Goal: Information Seeking & Learning: Learn about a topic

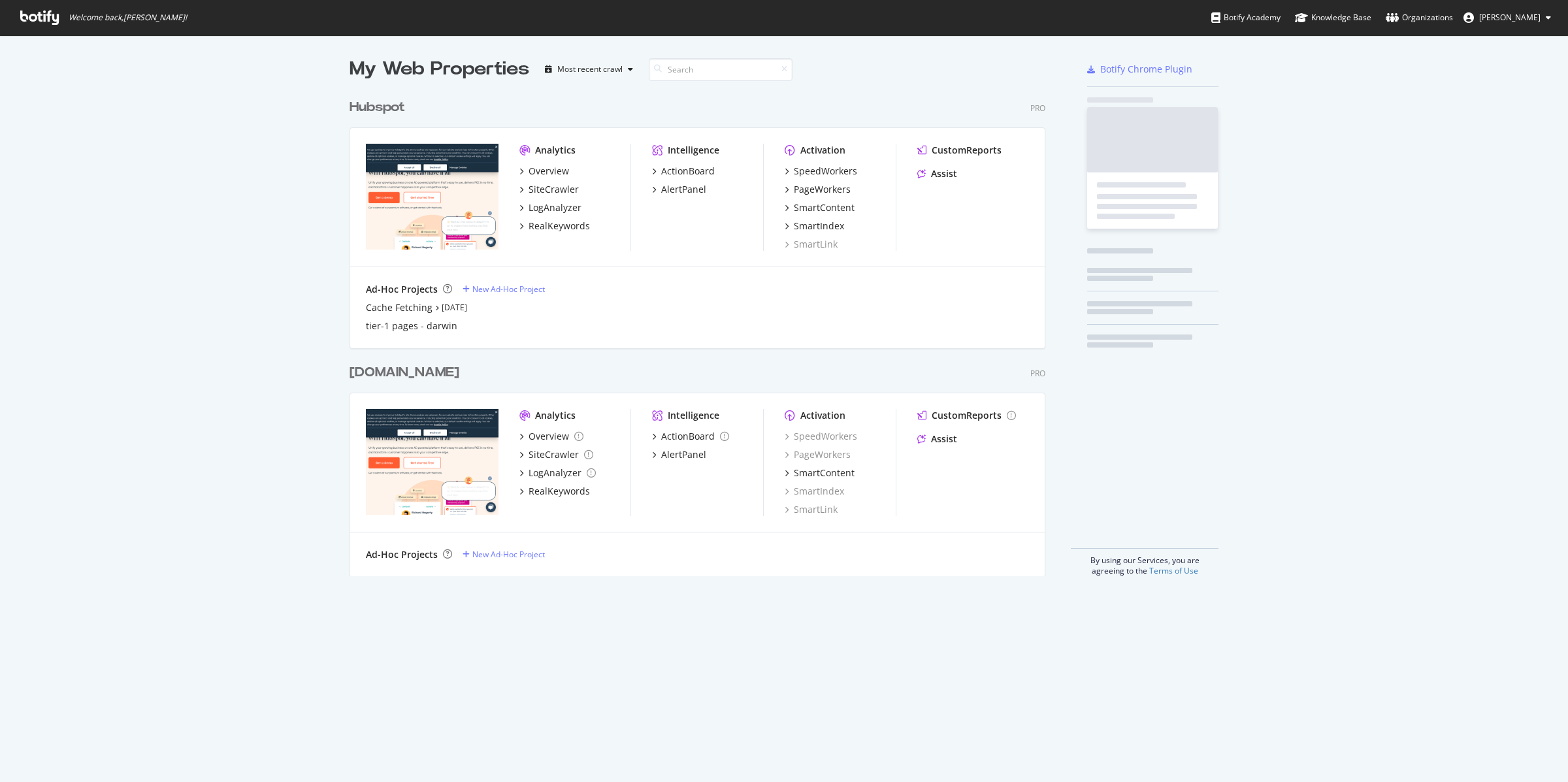
scroll to position [782, 1568]
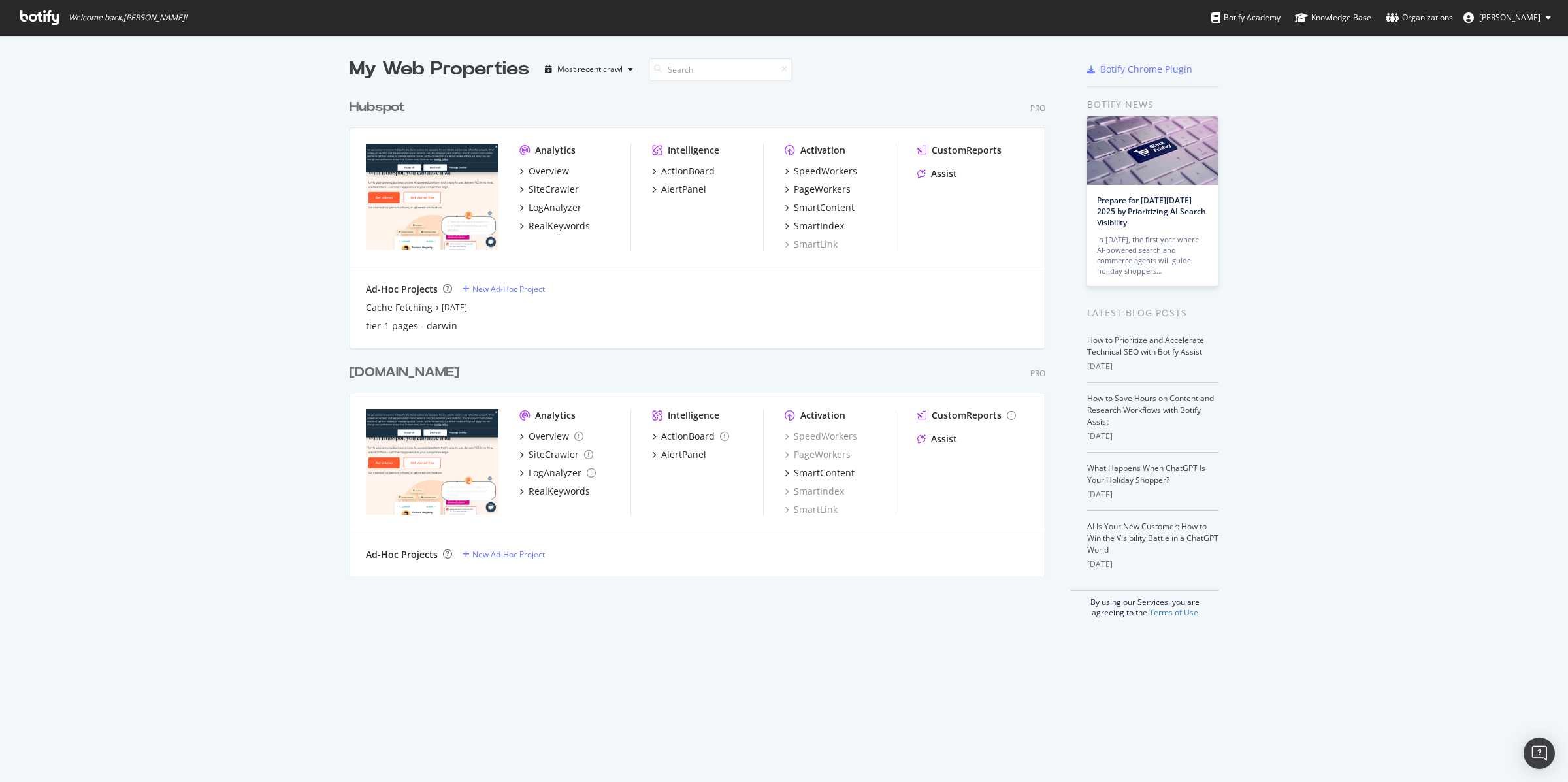
click at [510, 174] on div "Analytics Overview SiteCrawler LogAnalyzer RealKeywords Intelligence ActionBoar…" at bounding box center [697, 197] width 694 height 139
click at [549, 171] on div "Overview" at bounding box center [548, 171] width 40 height 13
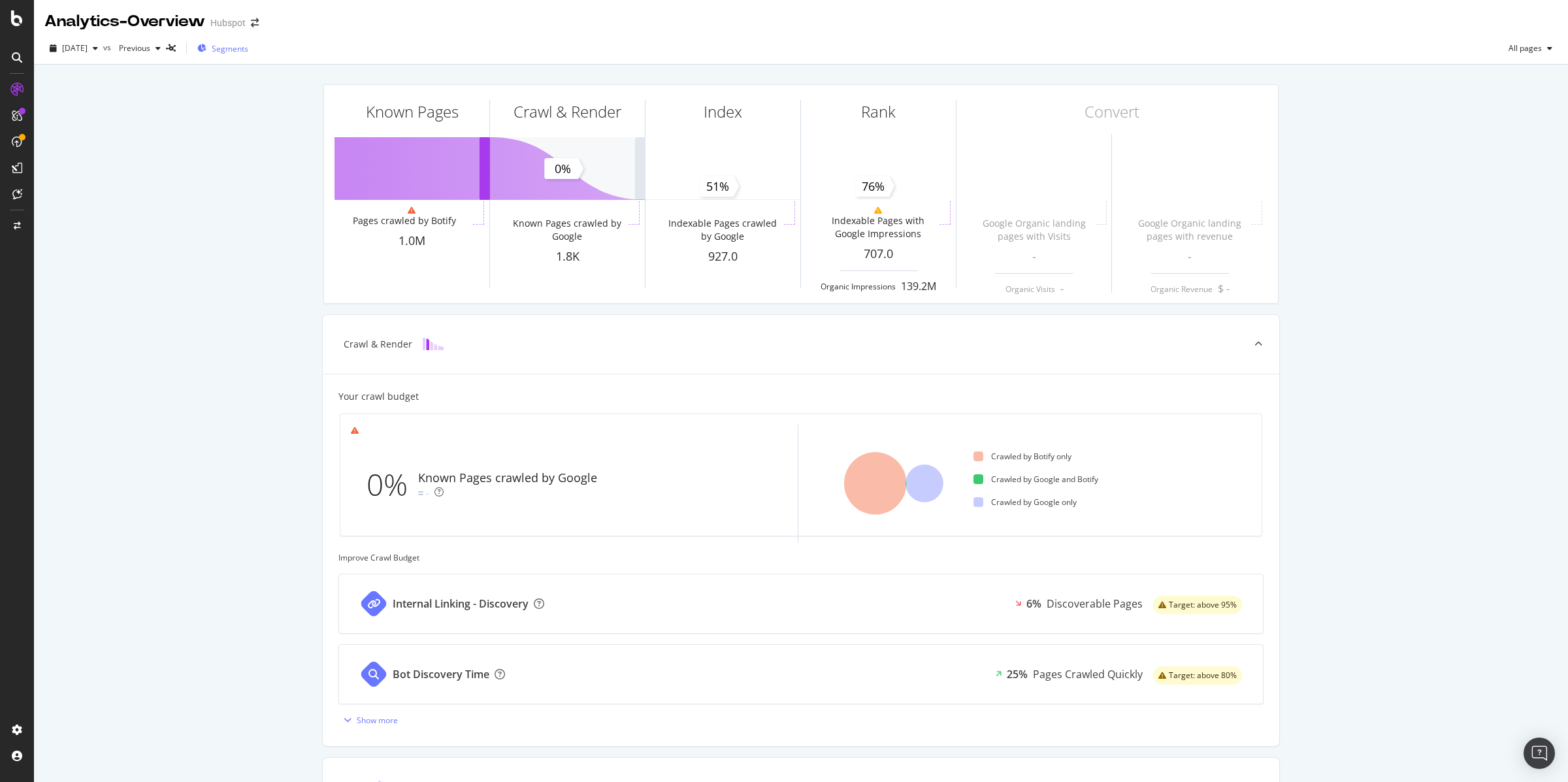
click at [243, 51] on span "Segments" at bounding box center [229, 49] width 36 height 11
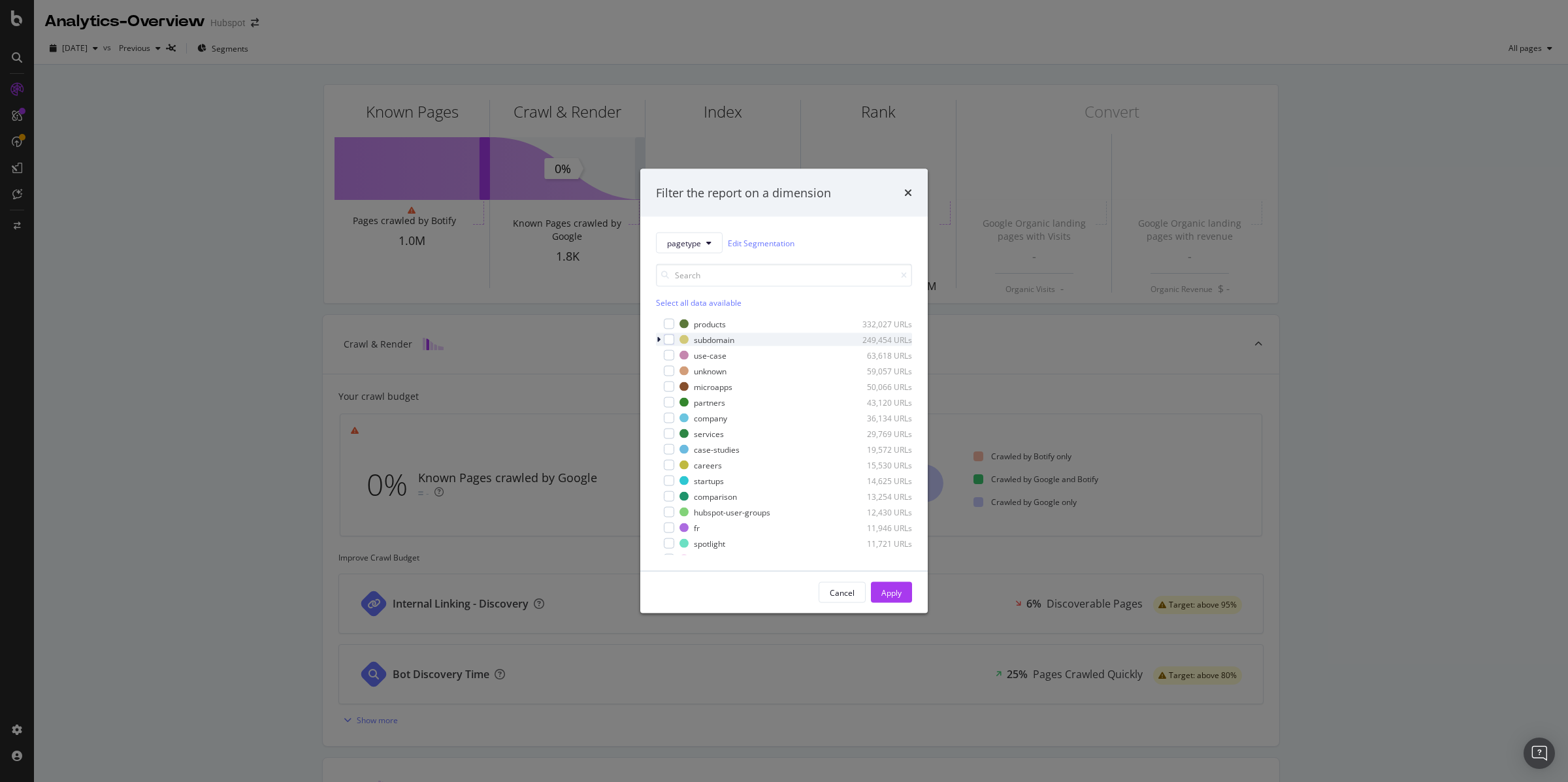
click at [660, 340] on icon "modal" at bounding box center [659, 340] width 4 height 7
click at [679, 389] on div "modal" at bounding box center [676, 386] width 10 height 10
click at [895, 592] on div "Apply" at bounding box center [892, 592] width 21 height 11
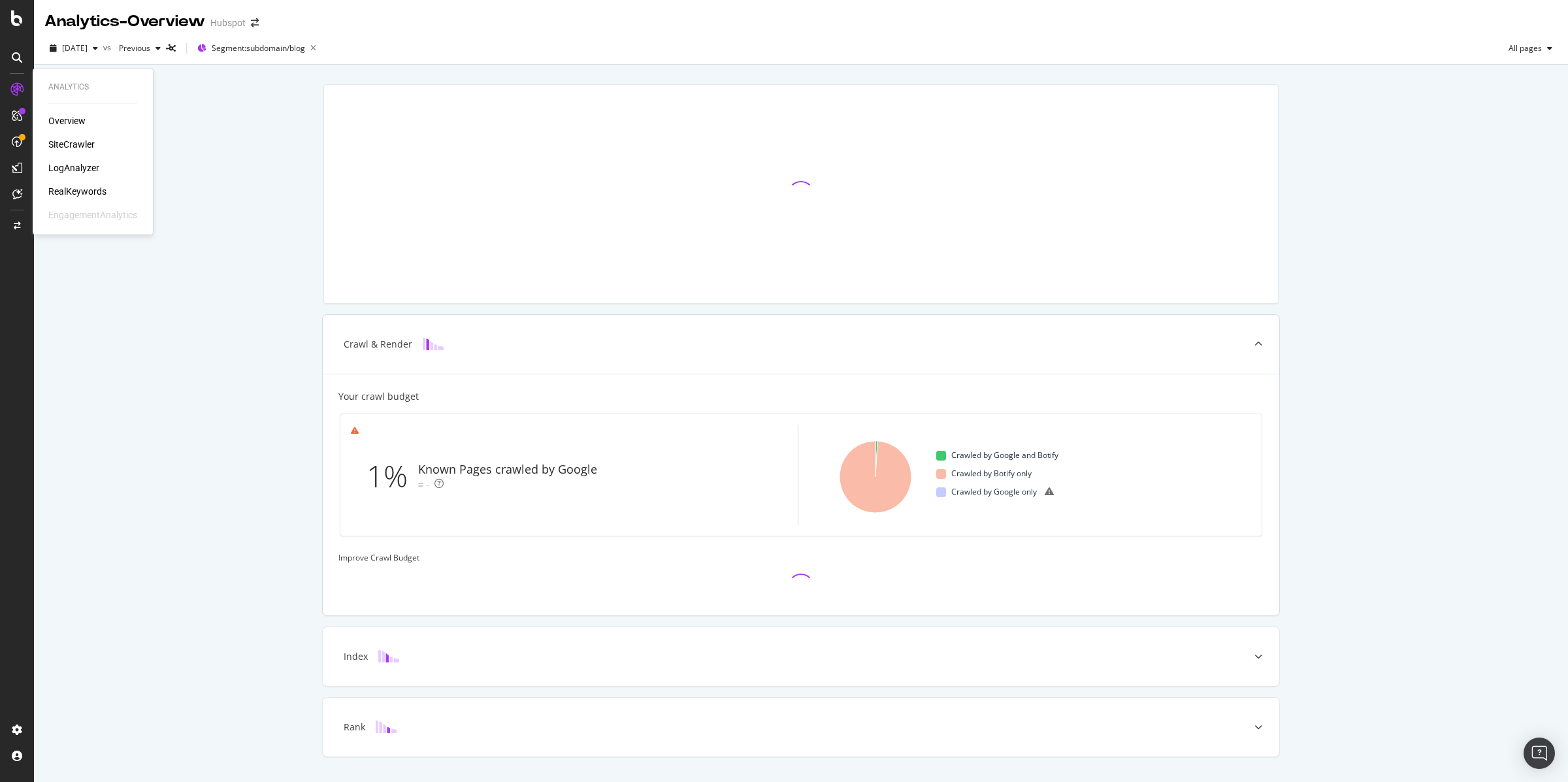
click at [72, 165] on div "LogAnalyzer" at bounding box center [74, 167] width 51 height 13
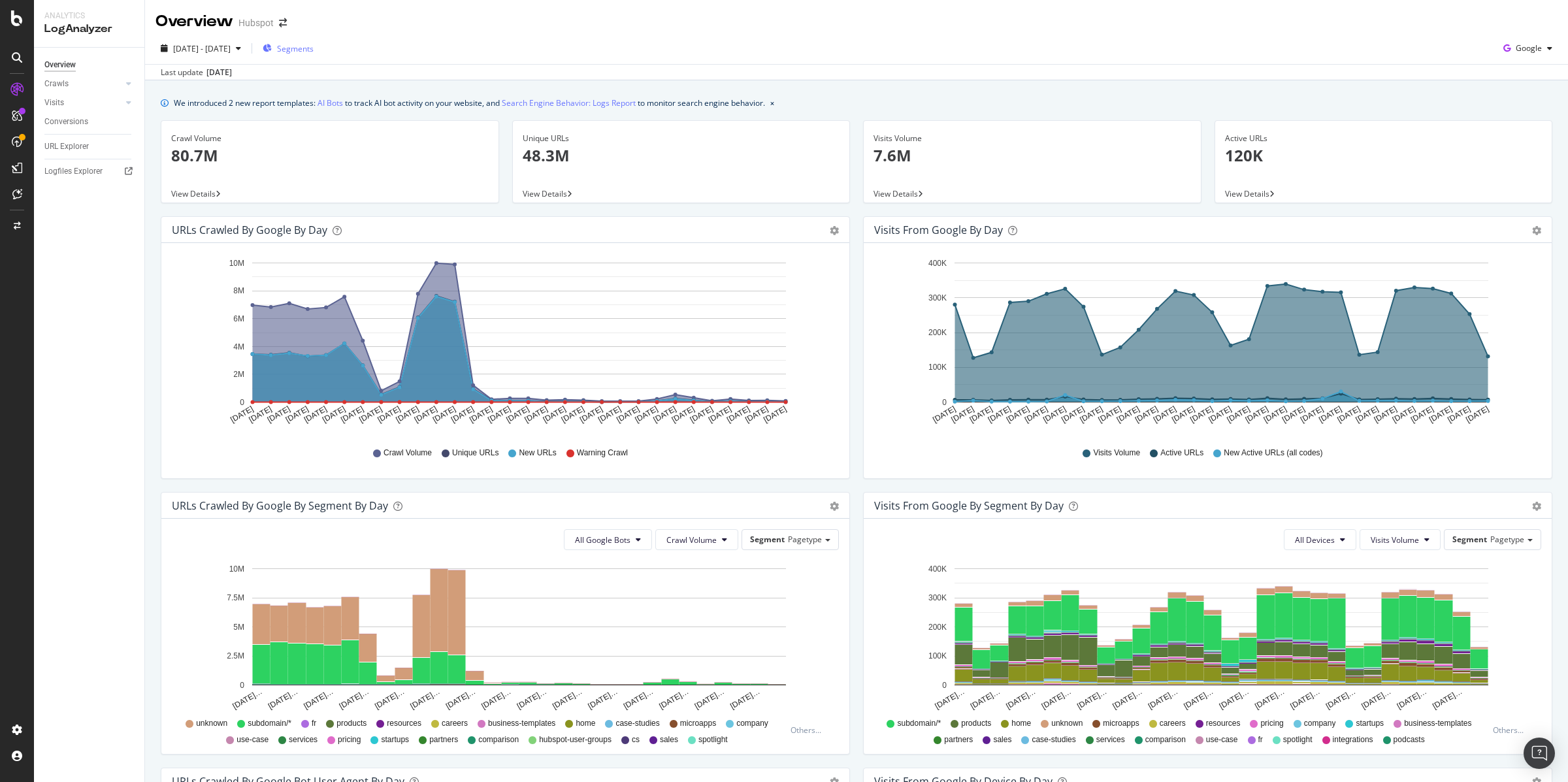
click at [313, 49] on span "Segments" at bounding box center [295, 49] width 36 height 11
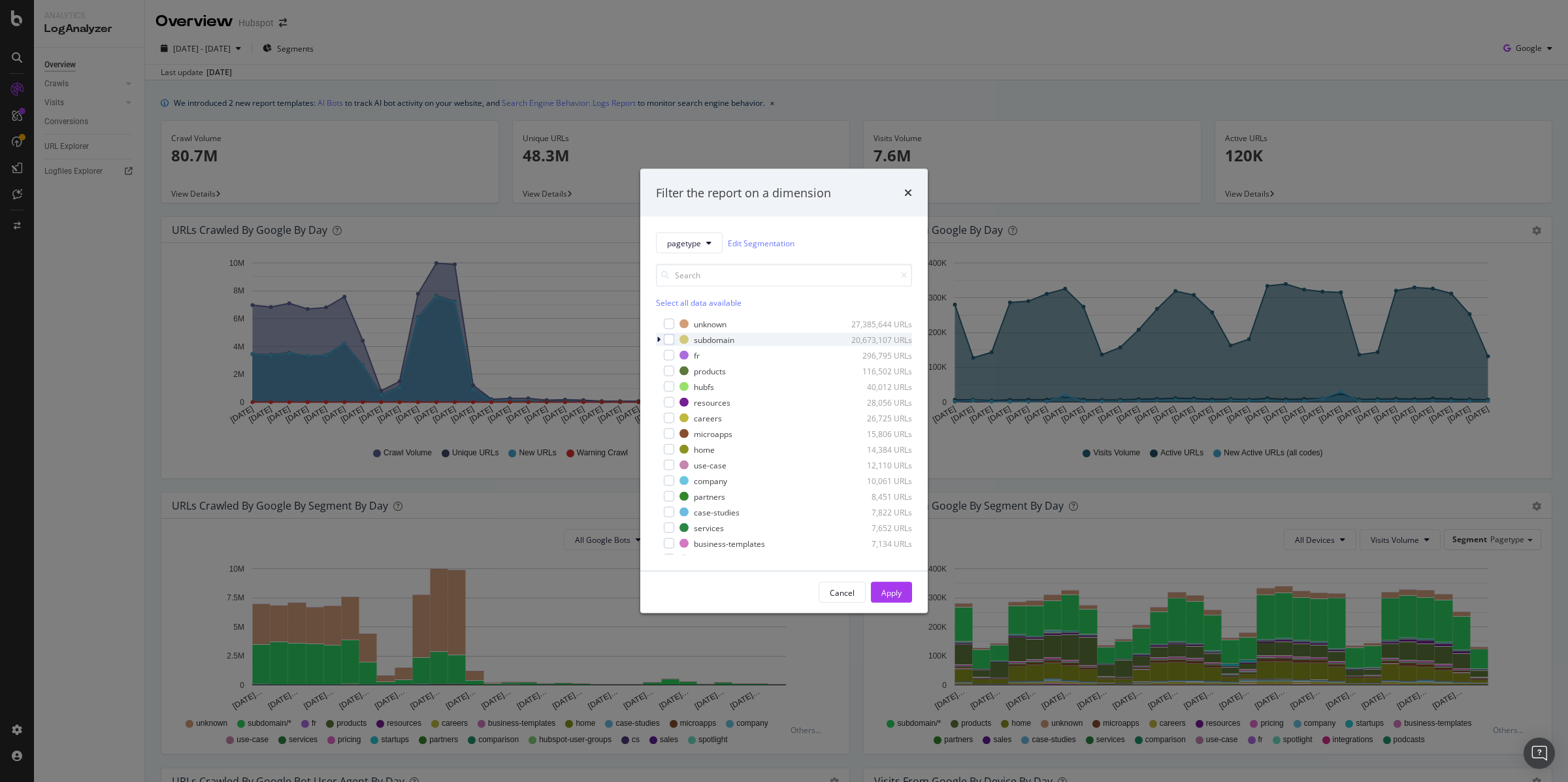
click at [661, 338] on div "modal" at bounding box center [660, 340] width 7 height 13
click at [703, 354] on div "blog" at bounding box center [709, 355] width 16 height 11
click at [910, 601] on button "Apply" at bounding box center [892, 592] width 41 height 21
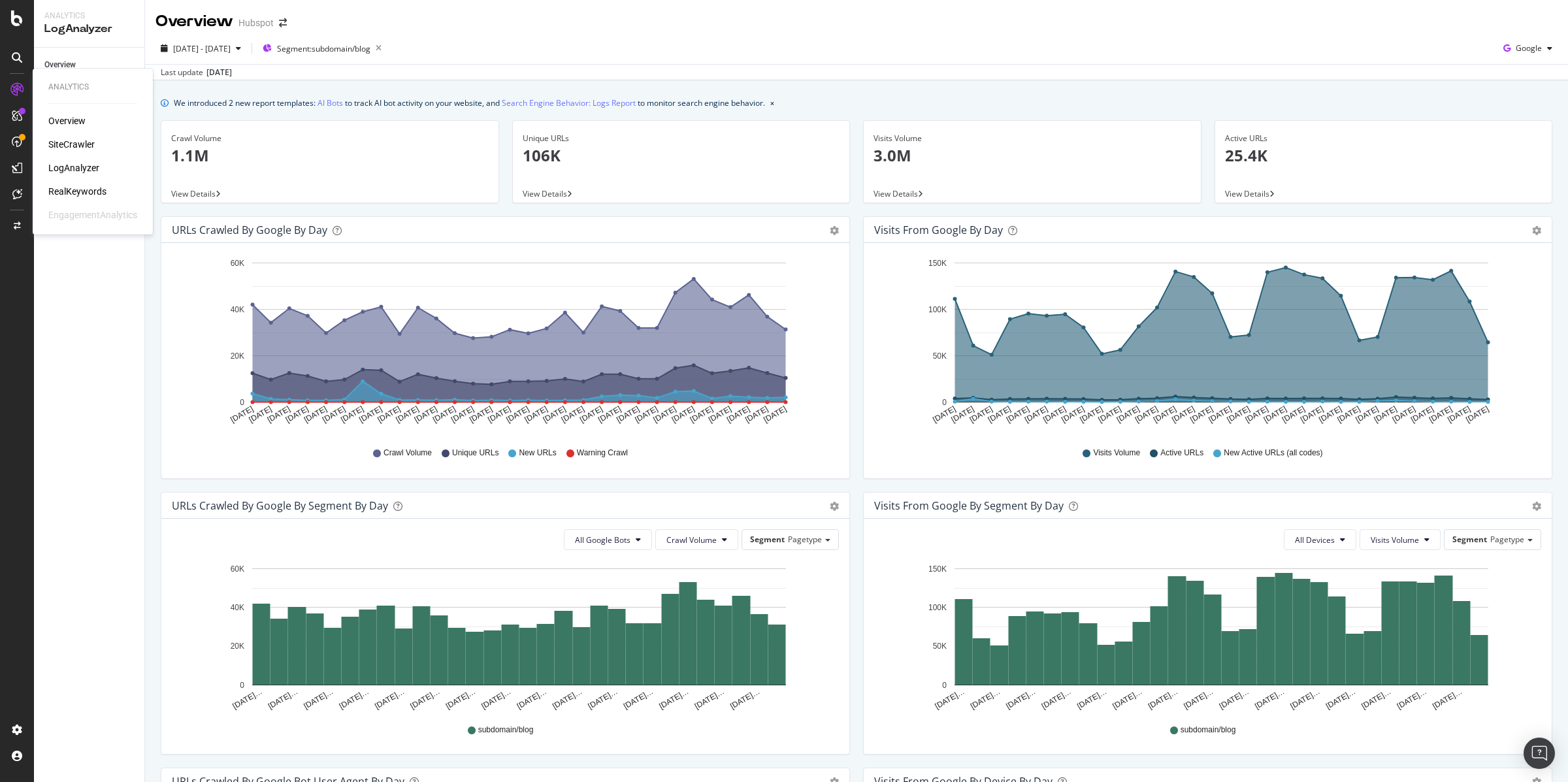
click at [70, 165] on div "LogAnalyzer" at bounding box center [74, 167] width 51 height 13
click at [76, 144] on div "URL Explorer" at bounding box center [65, 146] width 44 height 14
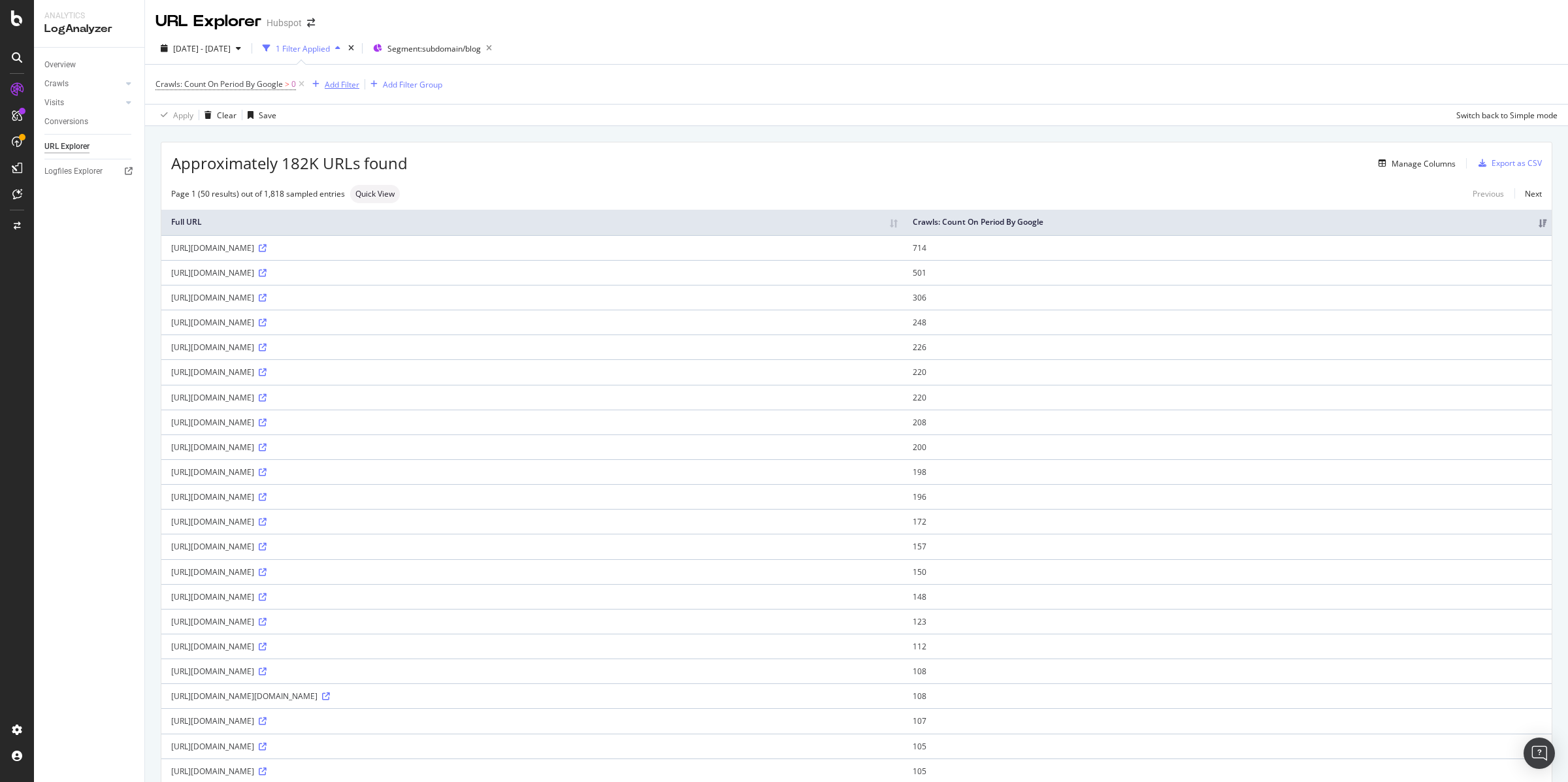
click at [338, 83] on div "Add Filter" at bounding box center [341, 84] width 35 height 11
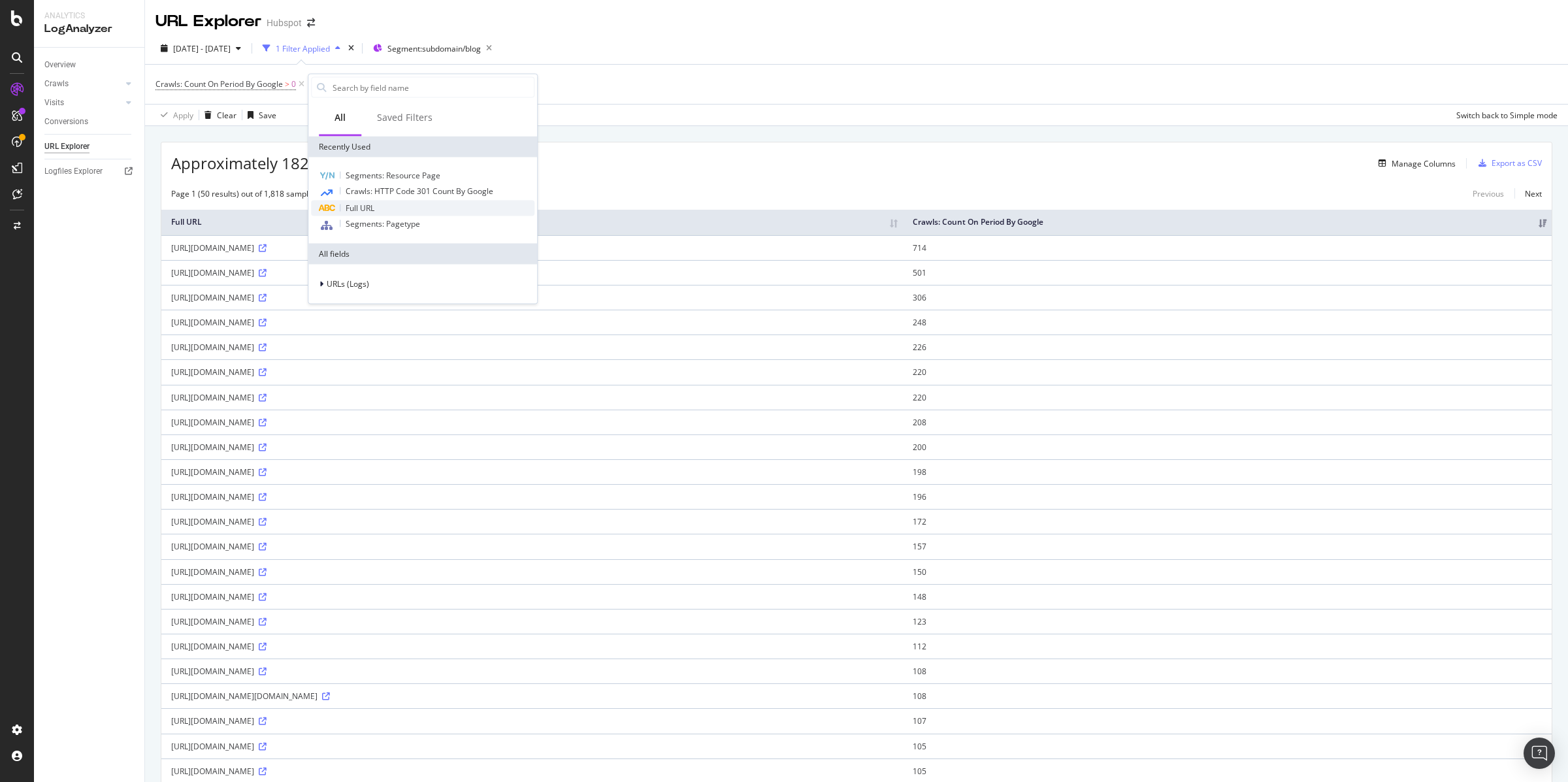
click at [382, 205] on div "Full URL" at bounding box center [422, 208] width 224 height 16
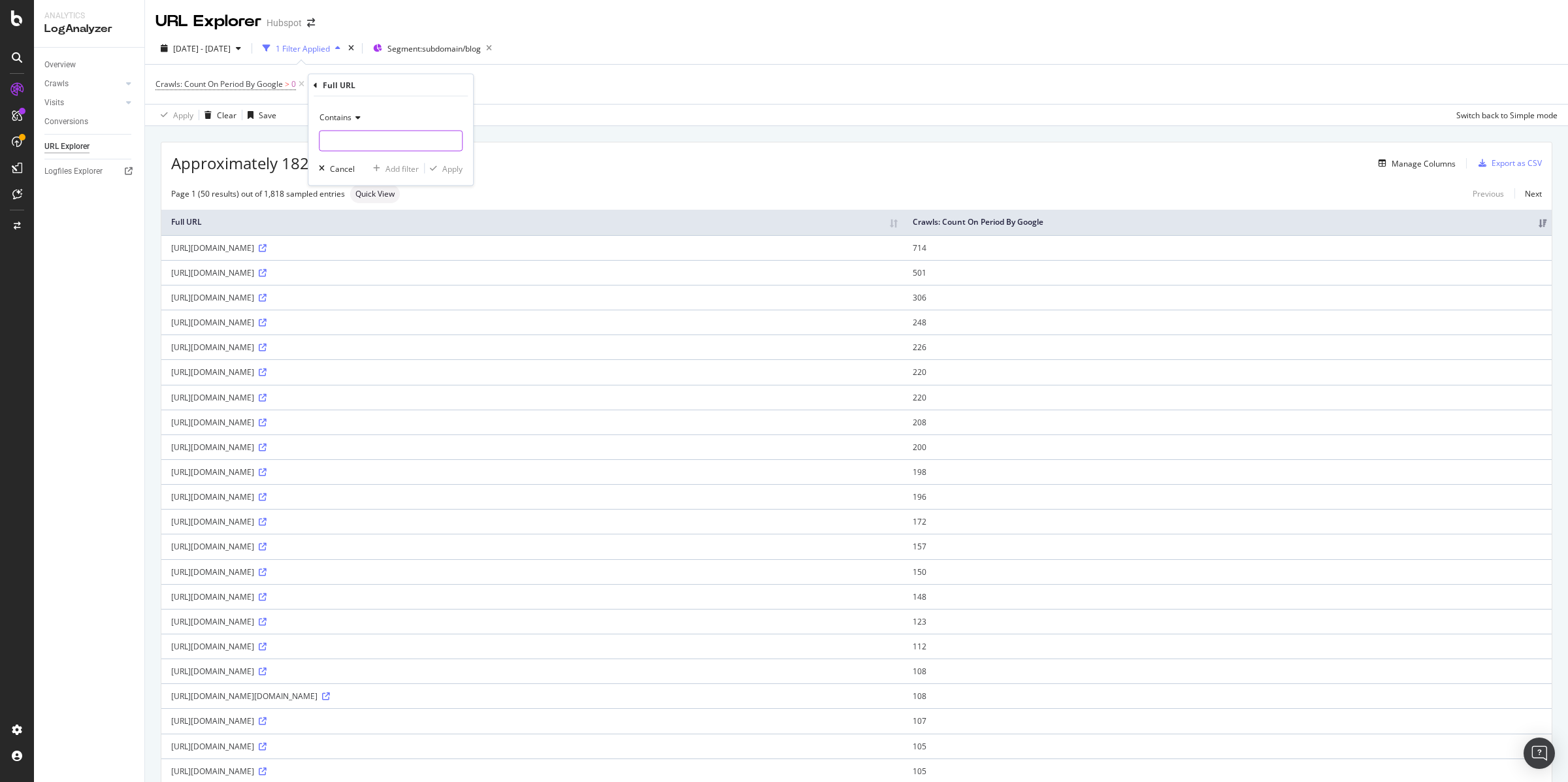
click at [354, 136] on input "text" at bounding box center [390, 141] width 142 height 21
paste input "URL contains "?q=""
drag, startPoint x: 380, startPoint y: 140, endPoint x: 318, endPoint y: 139, distance: 62.0
click at [311, 139] on div "Contains URL contains "?q=" Cancel Add filter Apply" at bounding box center [391, 140] width 165 height 89
click at [401, 136] on input "URL contains "?q="" at bounding box center [381, 141] width 123 height 21
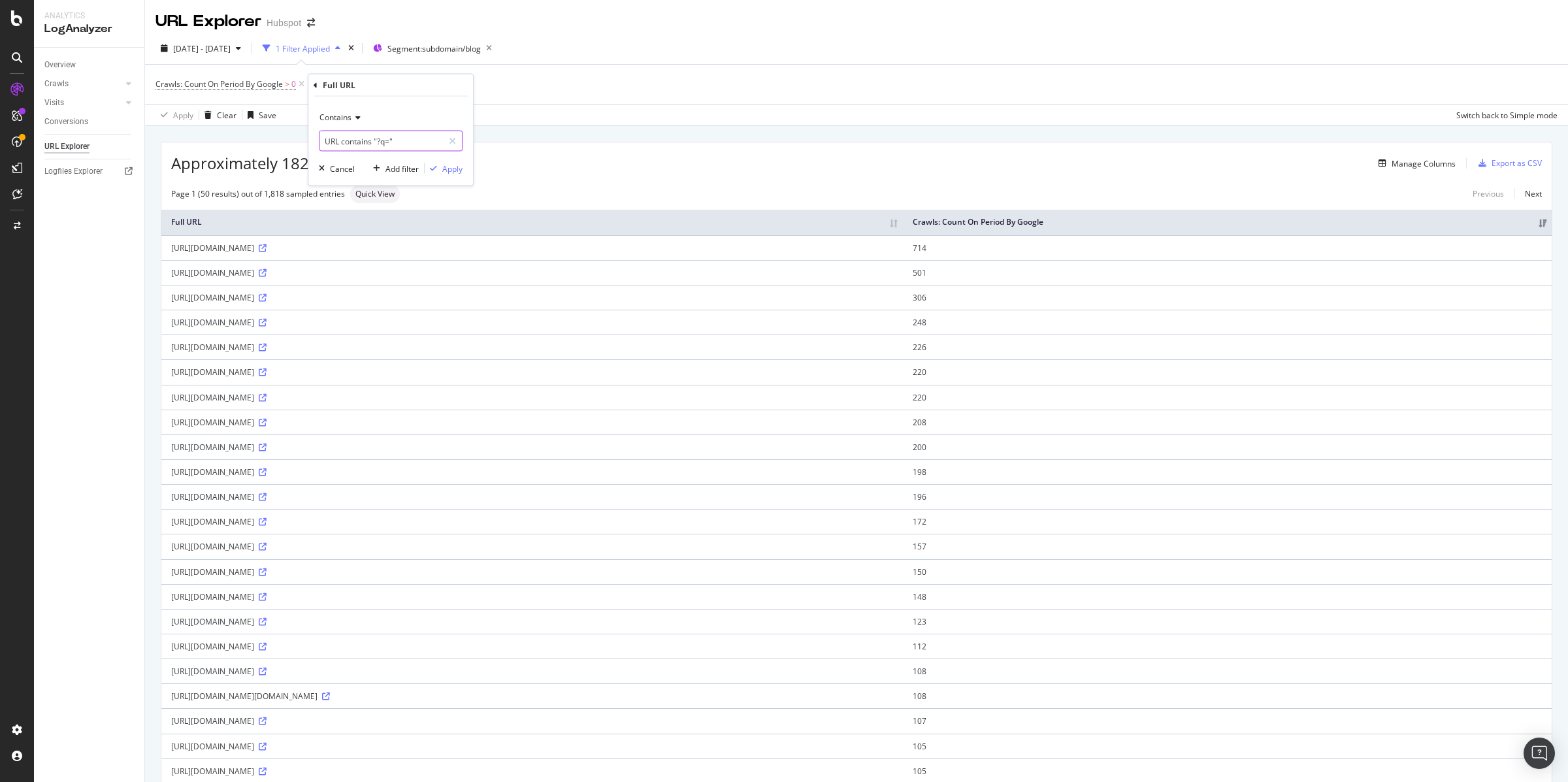
drag, startPoint x: 376, startPoint y: 141, endPoint x: 304, endPoint y: 138, distance: 72.1
click at [304, 138] on body "Analytics LogAnalyzer Overview Crawls Daily Distribution Segments Distribution …" at bounding box center [784, 391] width 1568 height 782
click at [380, 140] on input "URL contains "?q="" at bounding box center [381, 141] width 123 height 21
drag, startPoint x: 376, startPoint y: 139, endPoint x: 321, endPoint y: 138, distance: 55.0
click at [321, 138] on input "URL contains "?q="" at bounding box center [381, 141] width 123 height 21
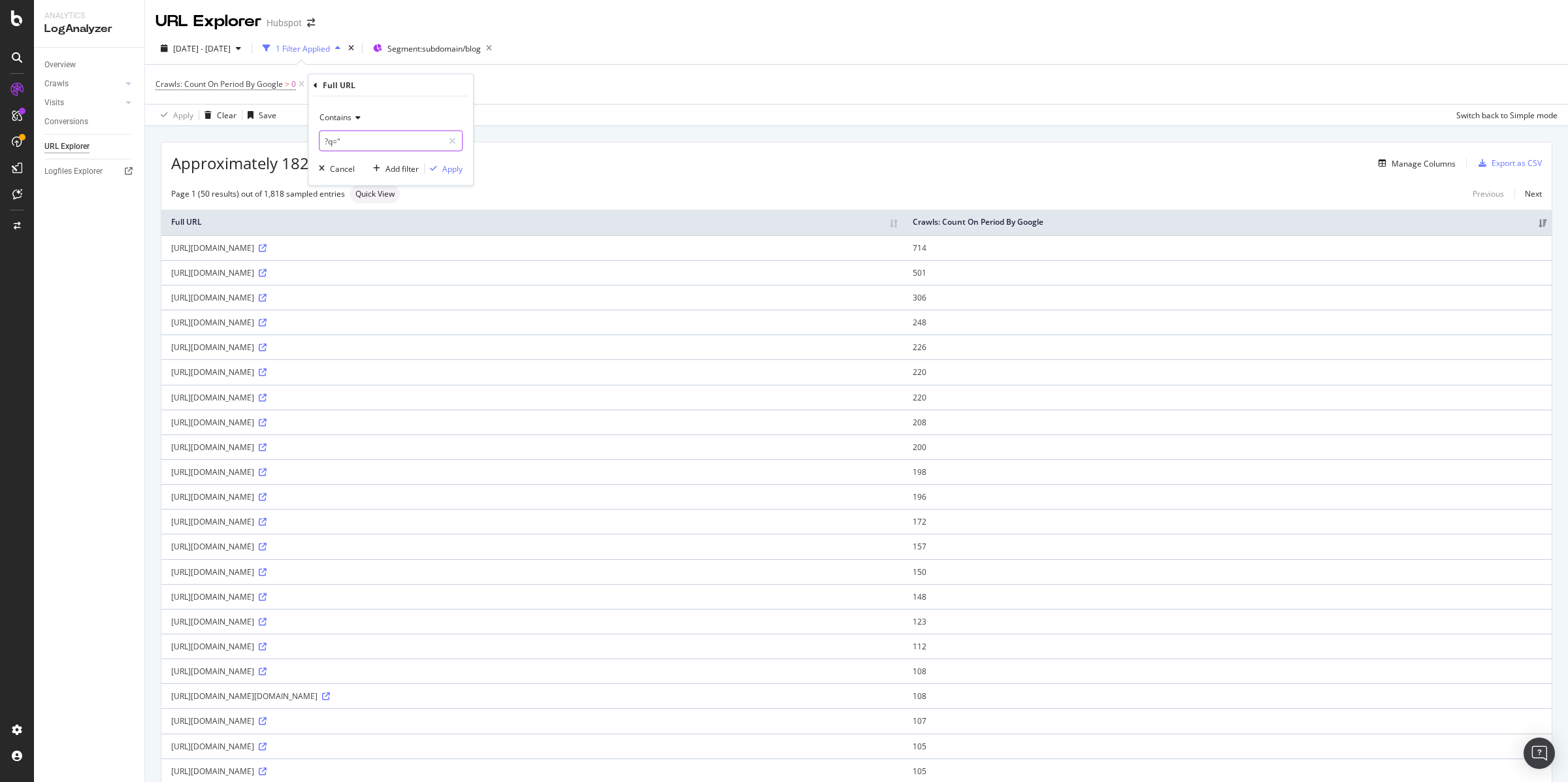
click at [423, 142] on input "?q="" at bounding box center [381, 141] width 123 height 21
type input "?q="
click at [447, 167] on div "Apply" at bounding box center [453, 168] width 21 height 11
click at [315, 185] on div "Standard View" at bounding box center [324, 195] width 63 height 19
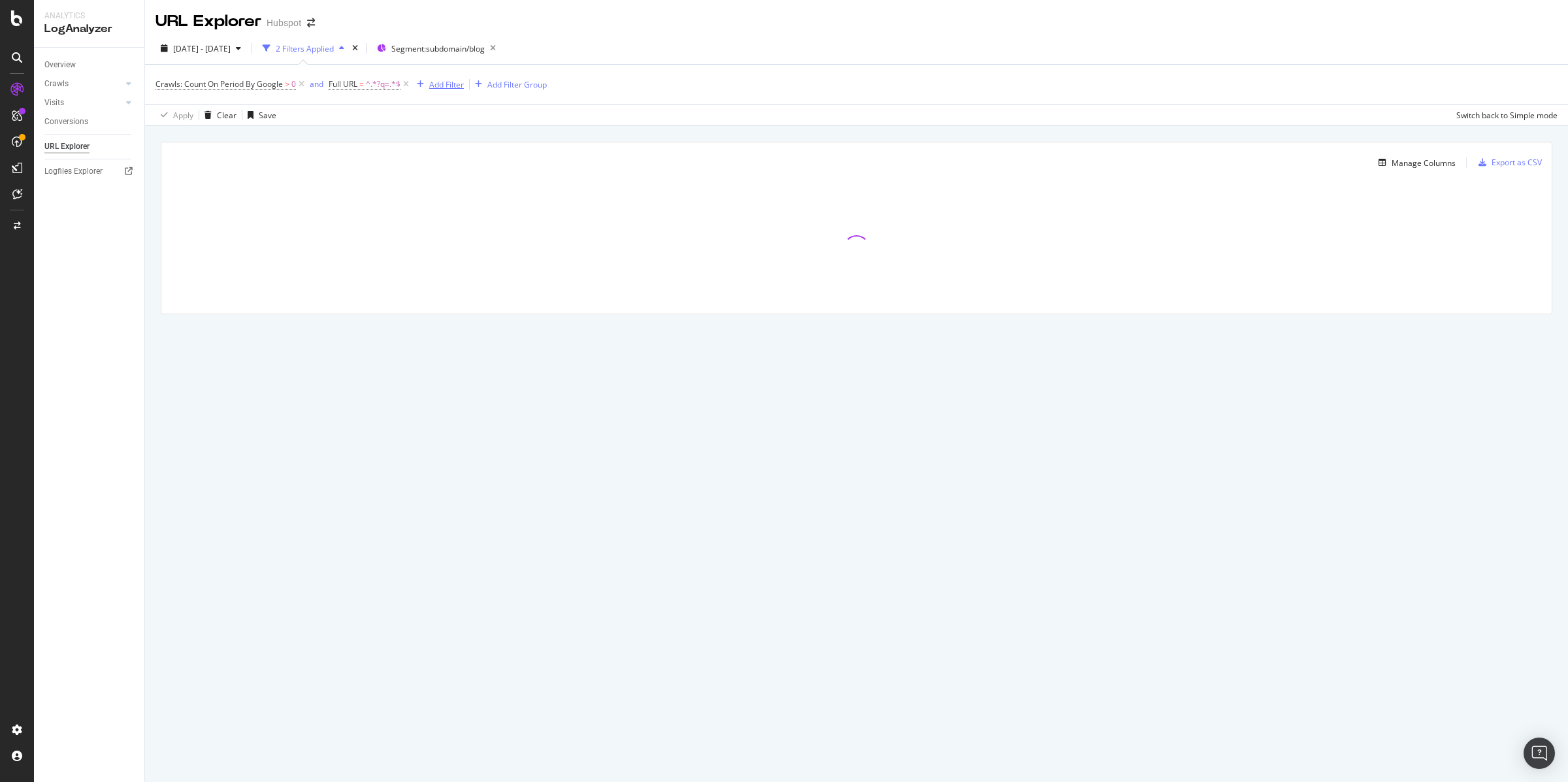
click at [443, 80] on div "Add Filter" at bounding box center [446, 84] width 35 height 11
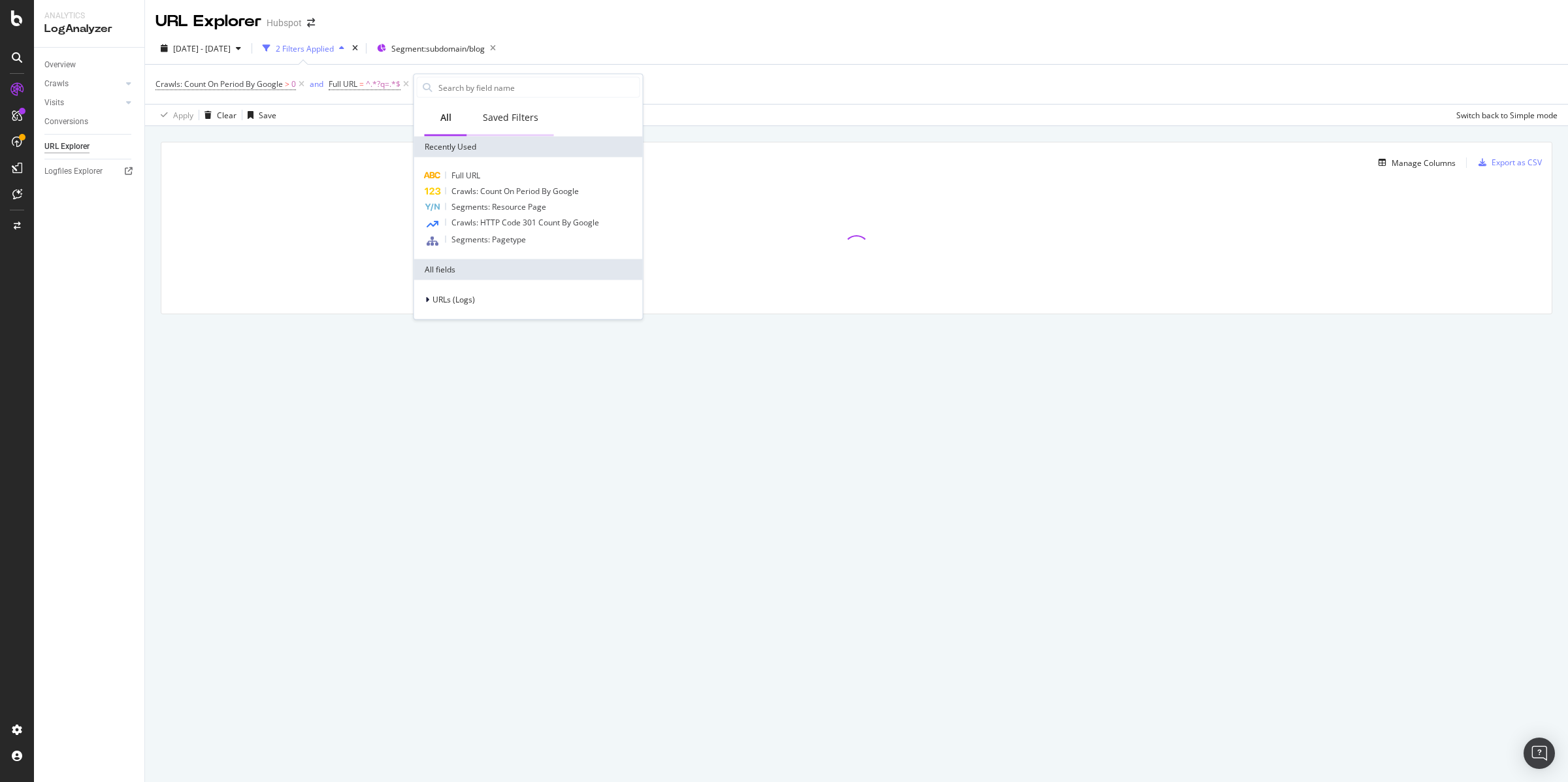
click at [508, 112] on div "Saved Filters" at bounding box center [510, 118] width 55 height 13
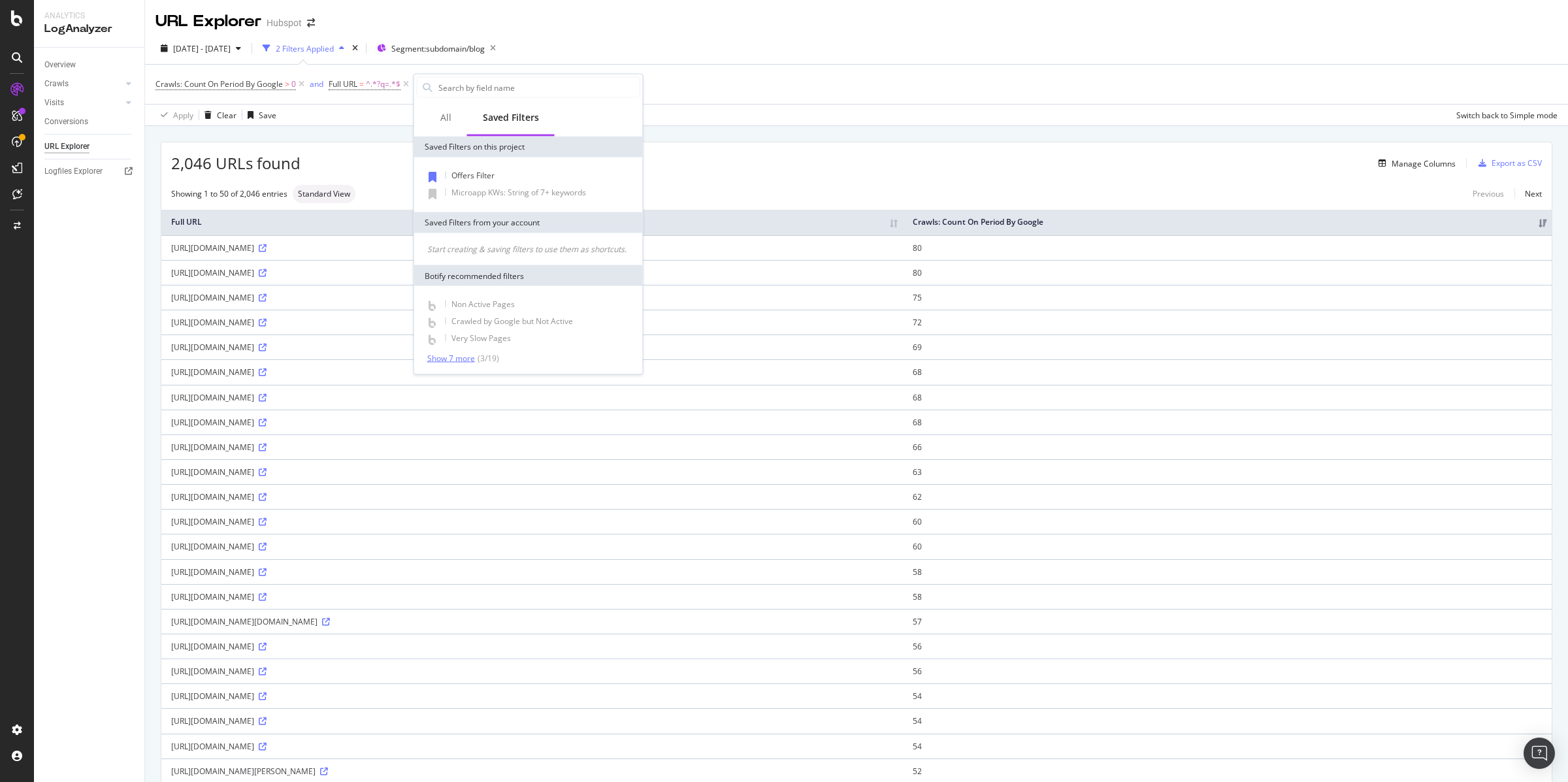
click at [443, 358] on div "Show 7 more" at bounding box center [451, 358] width 48 height 9
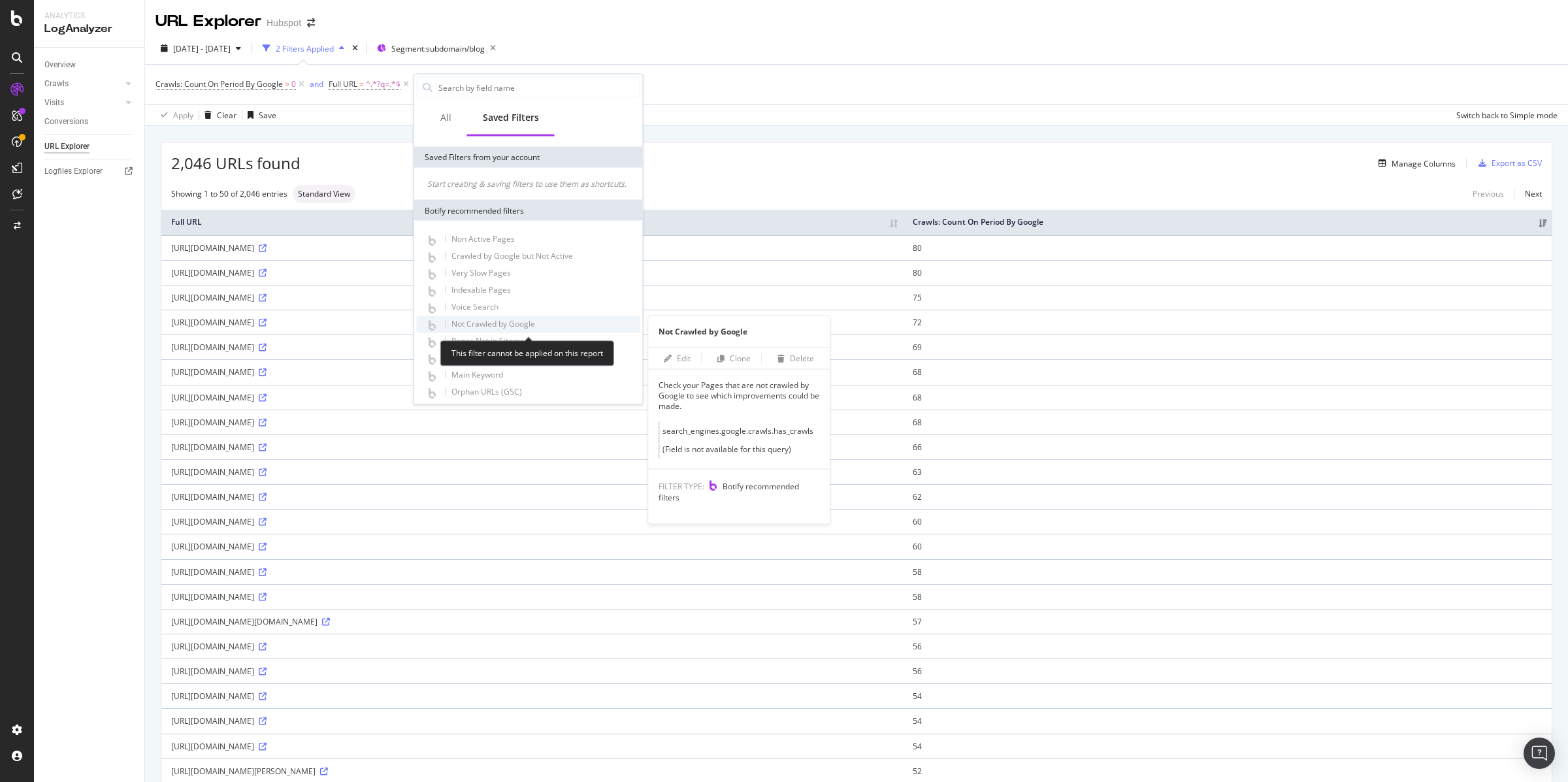
scroll to position [88, 0]
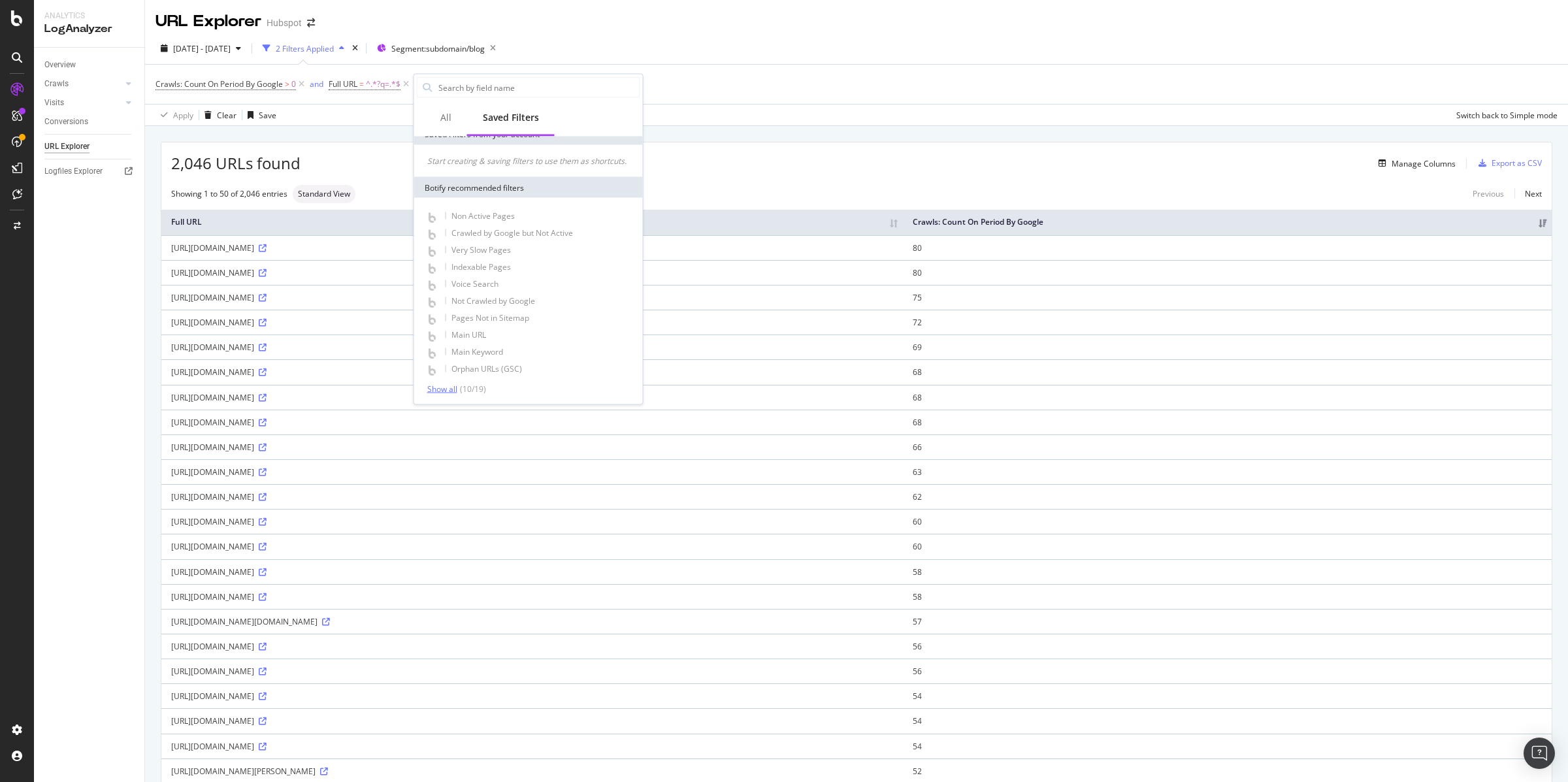
click at [443, 391] on div "Show all" at bounding box center [443, 389] width 30 height 9
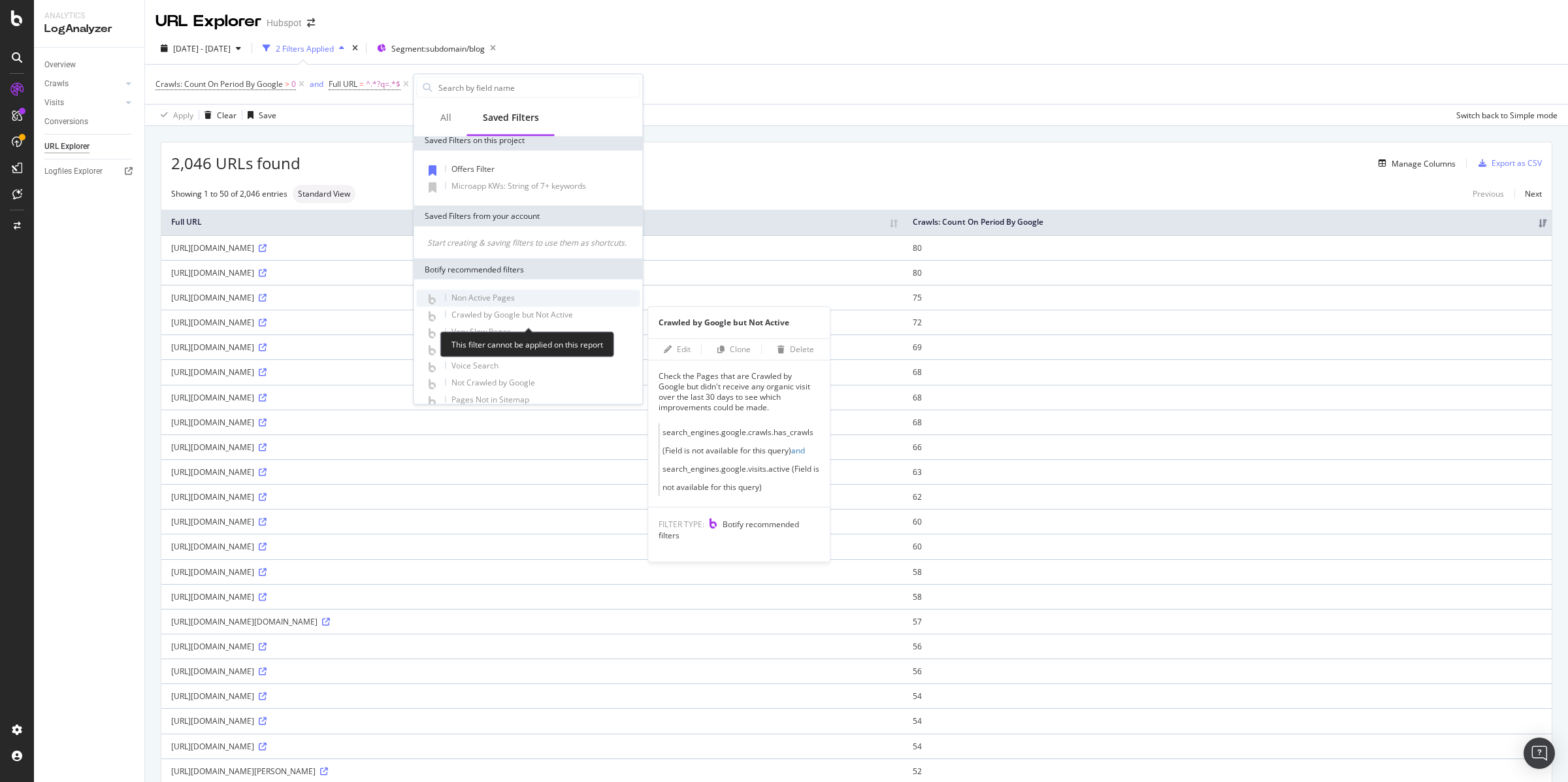
scroll to position [0, 0]
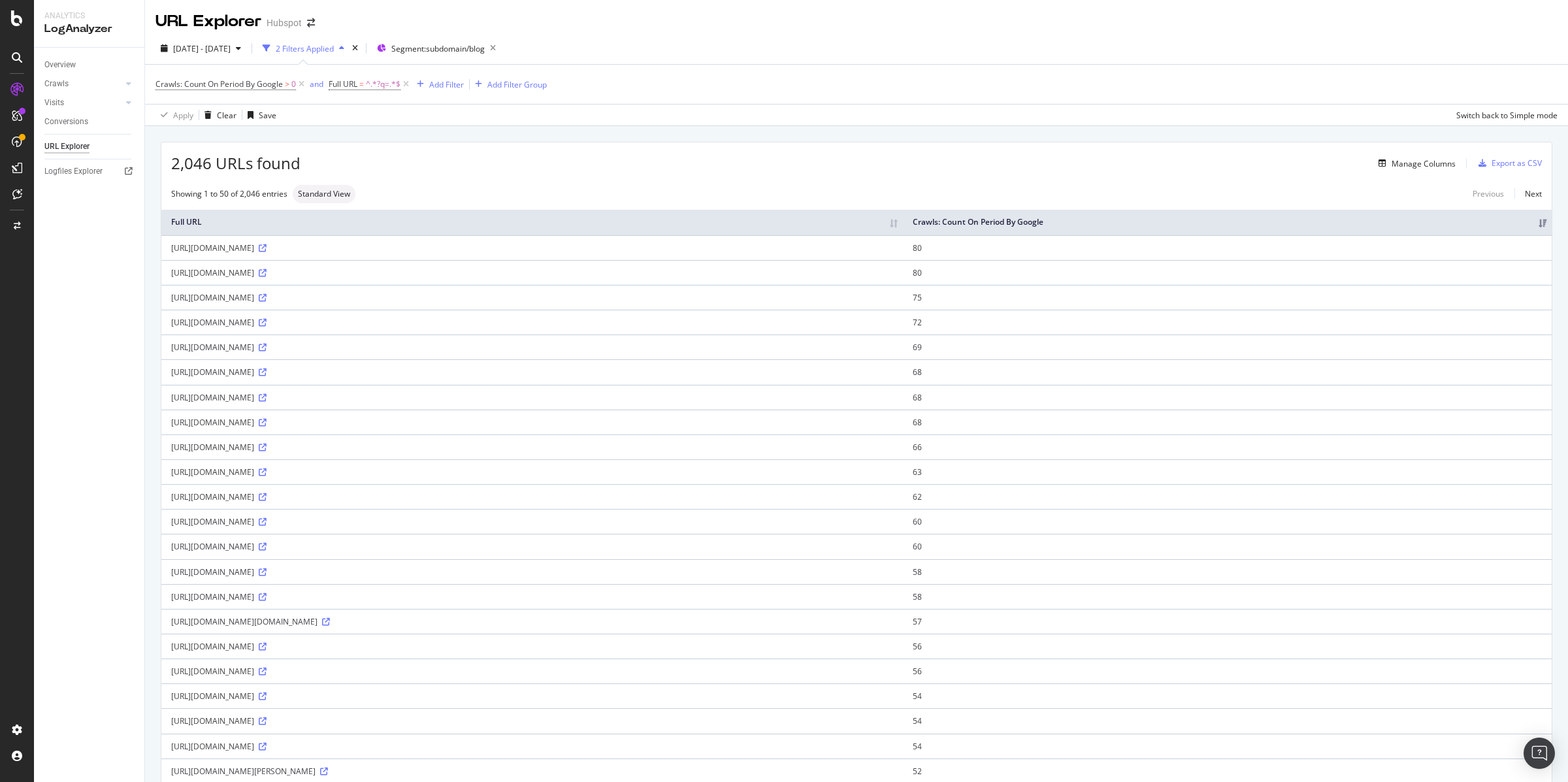
click at [455, 85] on div "Add Filter" at bounding box center [446, 84] width 35 height 11
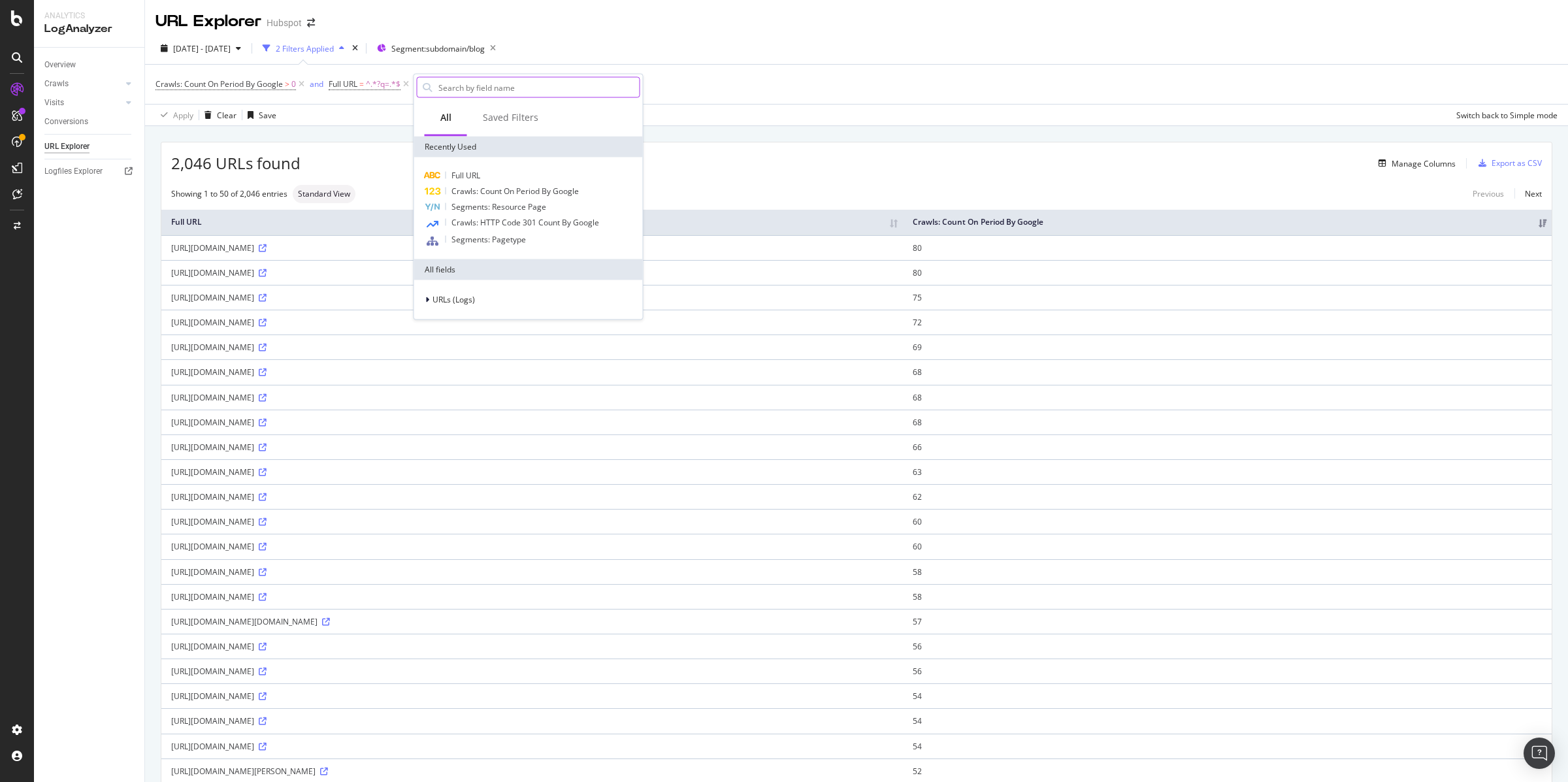
click at [455, 85] on input "text" at bounding box center [538, 87] width 202 height 20
click at [447, 298] on span "URLs (Logs)" at bounding box center [453, 299] width 42 height 11
click at [436, 358] on icon at bounding box center [435, 360] width 4 height 7
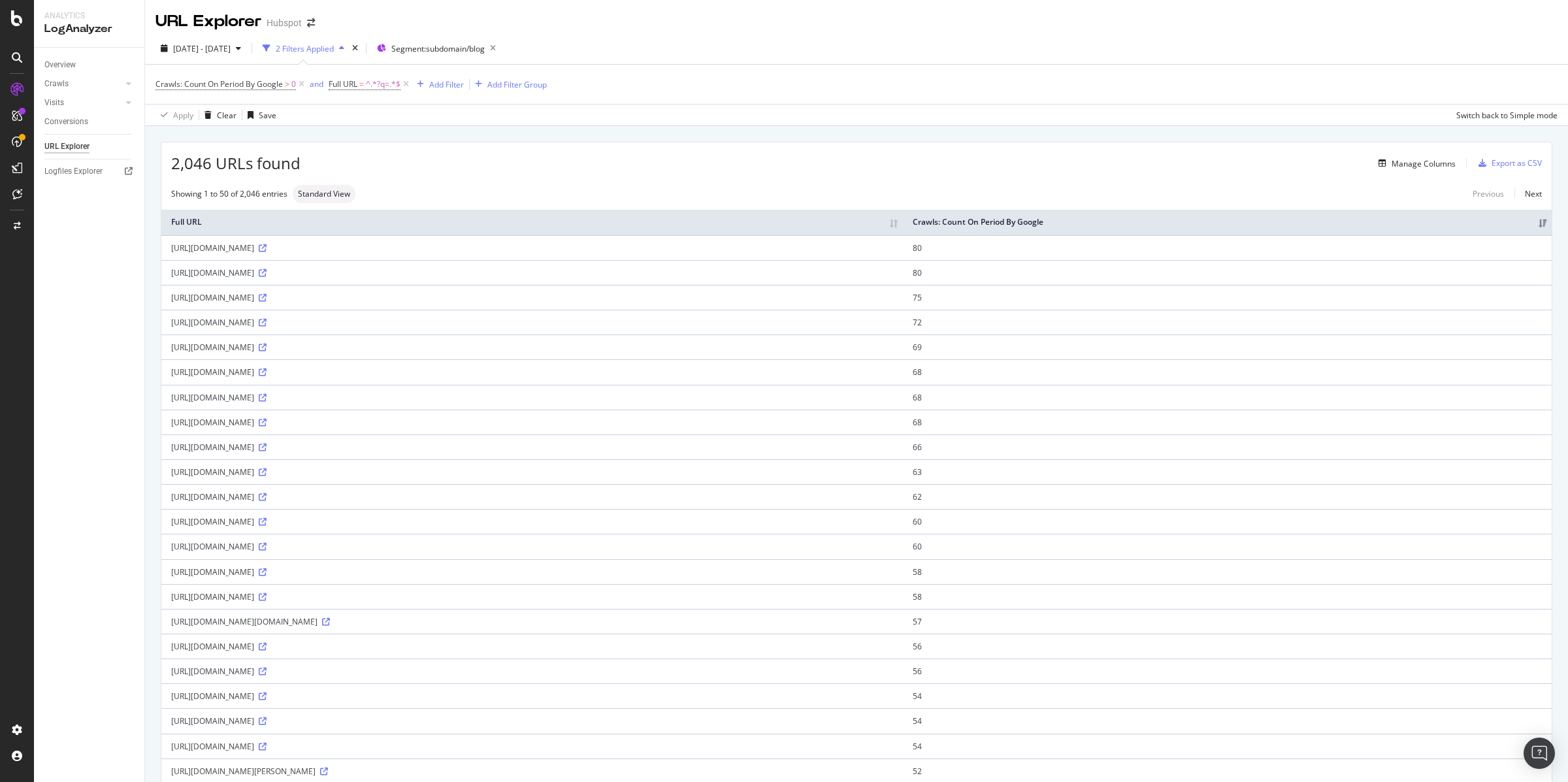
click at [818, 124] on div "Apply Clear Save Switch back to Simple mode" at bounding box center [856, 114] width 1423 height 22
